Goal: Find specific page/section: Find specific page/section

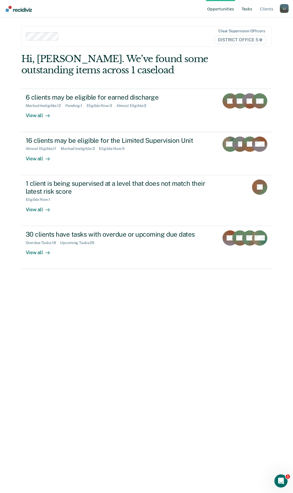
click at [252, 10] on link "Tasks" at bounding box center [247, 8] width 13 height 17
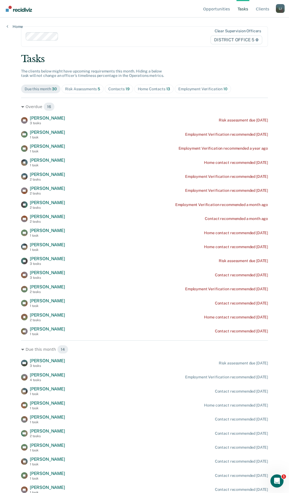
click at [178, 89] on div "Employment Verification 10" at bounding box center [202, 89] width 49 height 5
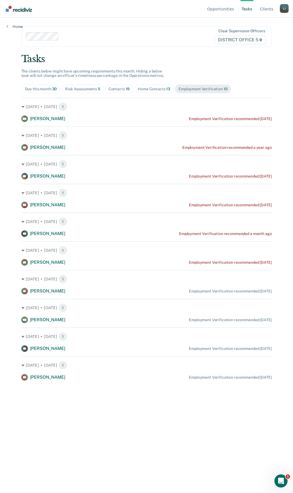
click at [137, 90] on span "Home Contacts 13" at bounding box center [154, 88] width 40 height 9
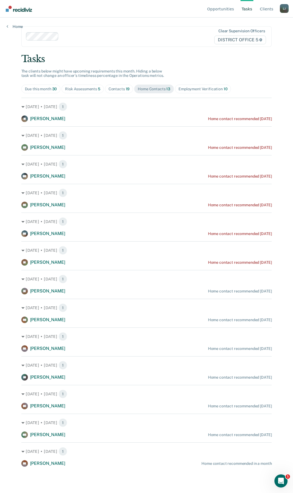
click at [93, 87] on div "Risk Assessments 5" at bounding box center [82, 89] width 35 height 5
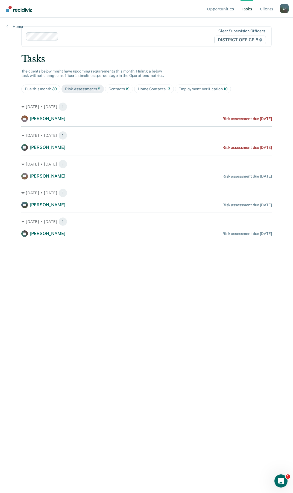
click at [39, 87] on div "Due this month 30" at bounding box center [41, 89] width 32 height 5
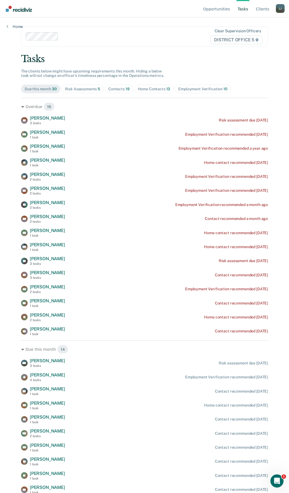
click at [93, 89] on div "Risk Assessments 5" at bounding box center [82, 89] width 35 height 5
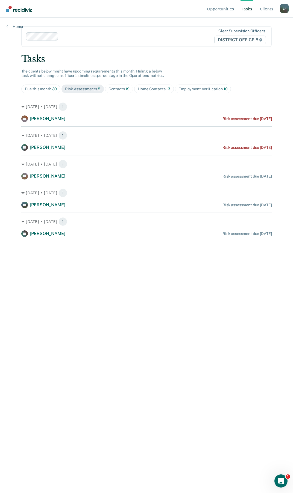
click at [10, 30] on div "Opportunities Tasks Client s [PERSON_NAME] Profile How it works Log Out Home Cl…" at bounding box center [146, 246] width 293 height 493
click at [14, 27] on link "Home" at bounding box center [15, 26] width 16 height 5
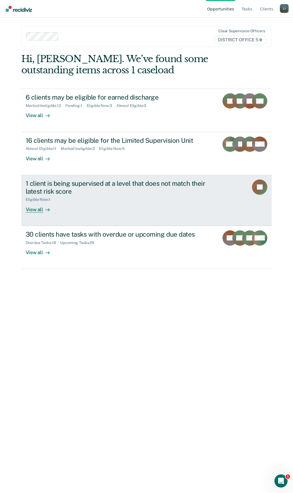
click at [43, 212] on div at bounding box center [46, 209] width 7 height 6
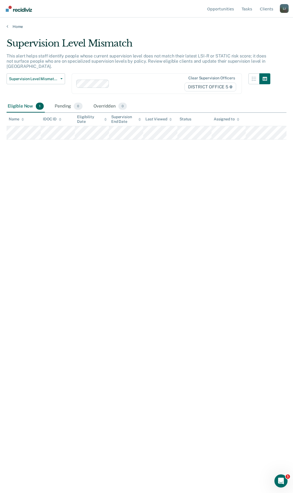
click at [4, 20] on div "Home" at bounding box center [146, 22] width 293 height 11
click at [12, 27] on link "Home" at bounding box center [147, 26] width 280 height 5
